Goal: Task Accomplishment & Management: Use online tool/utility

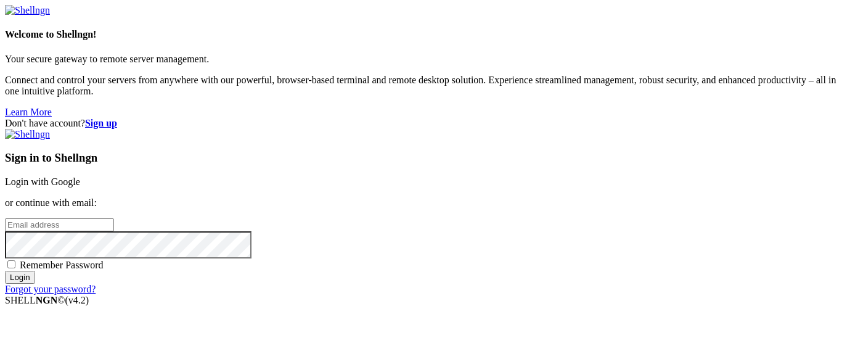
click at [80, 176] on link "Login with Google" at bounding box center [42, 181] width 75 height 10
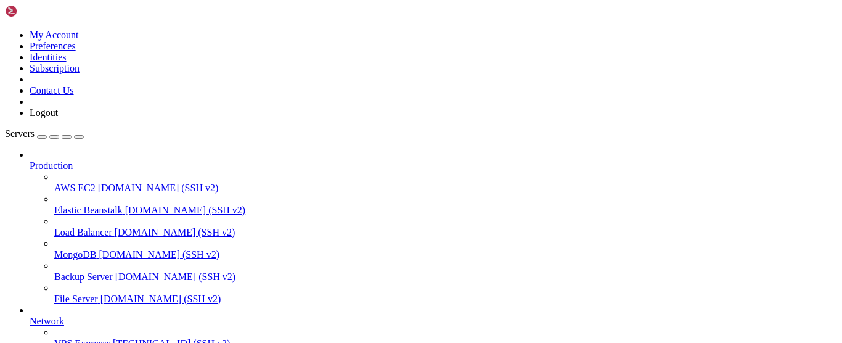
scroll to position [187, 0]
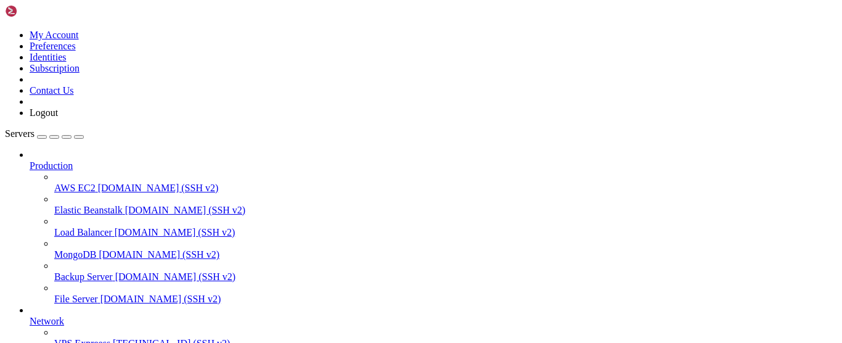
drag, startPoint x: 7, startPoint y: 763, endPoint x: 63, endPoint y: 815, distance: 76.3
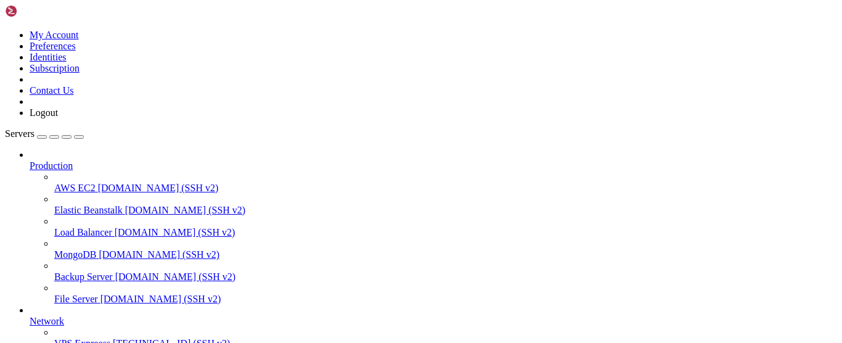
drag, startPoint x: 12, startPoint y: 766, endPoint x: 152, endPoint y: 945, distance: 227.4
copy div "version: '3.8' - WOODPECKER_GITHUB_CLIENT=Ov23liWa4NrjrnyN63ko - WOODPECKER_GIT…"
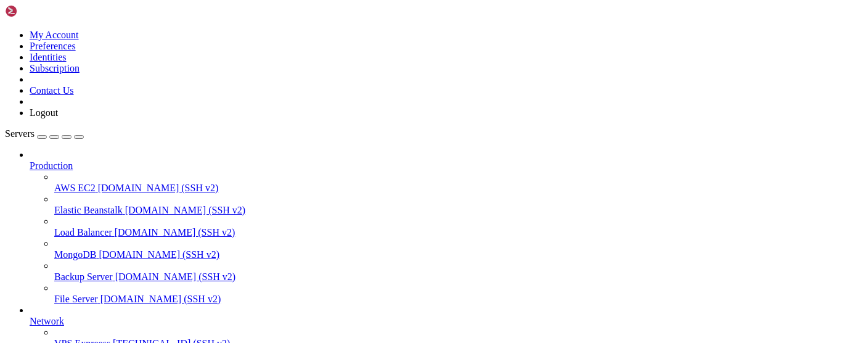
type input "/root/tools_deploy"
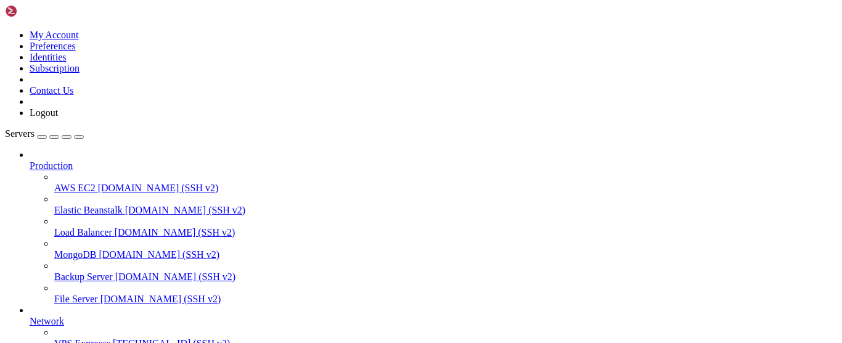
scroll to position [0, 0]
